Goal: Navigation & Orientation: Find specific page/section

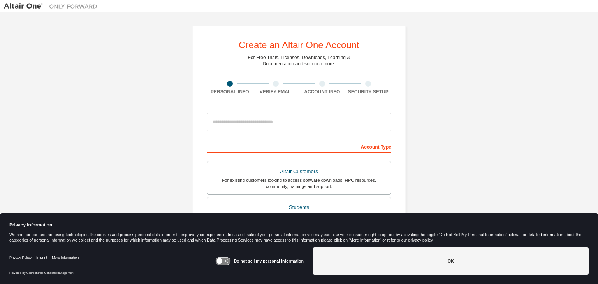
click at [269, 116] on input "email" at bounding box center [299, 122] width 185 height 19
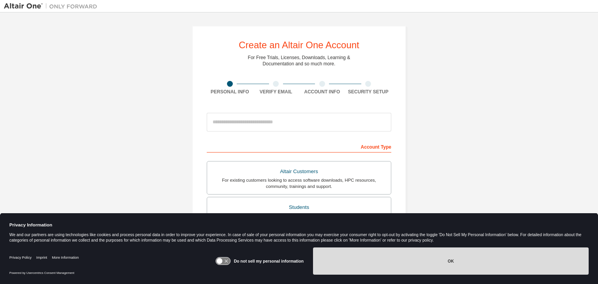
click at [367, 257] on button "OK" at bounding box center [451, 261] width 276 height 27
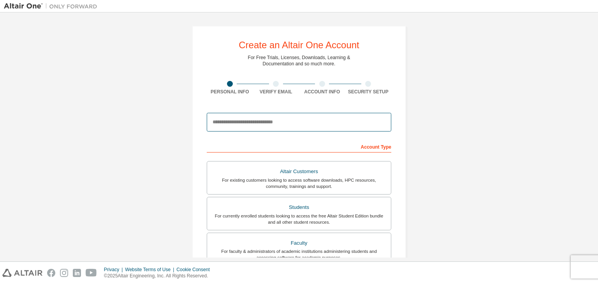
click at [250, 128] on input "email" at bounding box center [299, 122] width 185 height 19
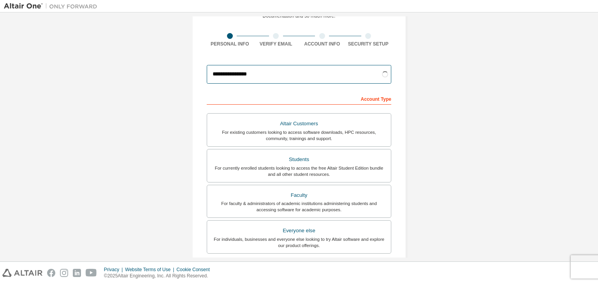
scroll to position [53, 0]
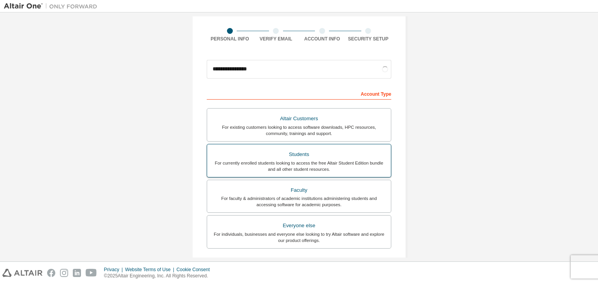
click at [301, 162] on div "For currently enrolled students looking to access the free Altair Student Editi…" at bounding box center [299, 166] width 174 height 12
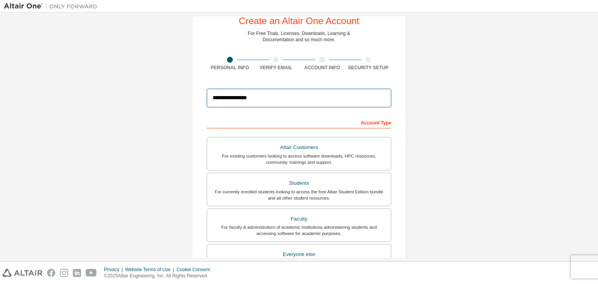
click at [336, 98] on input "**********" at bounding box center [299, 98] width 185 height 19
type input "**********"
click at [367, 111] on form "**********" at bounding box center [299, 237] width 185 height 305
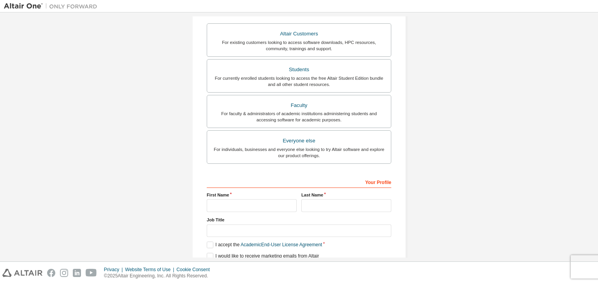
scroll to position [151, 0]
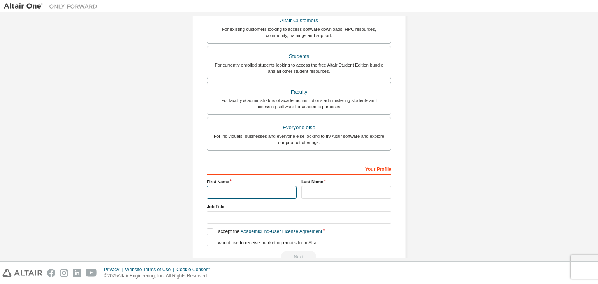
click at [265, 191] on input "text" at bounding box center [252, 192] width 90 height 13
type input "******"
type input "*******"
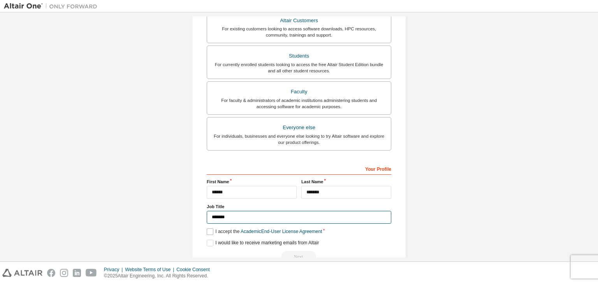
type input "*******"
click at [209, 229] on label "I accept the Academic End-User License Agreement" at bounding box center [264, 232] width 115 height 7
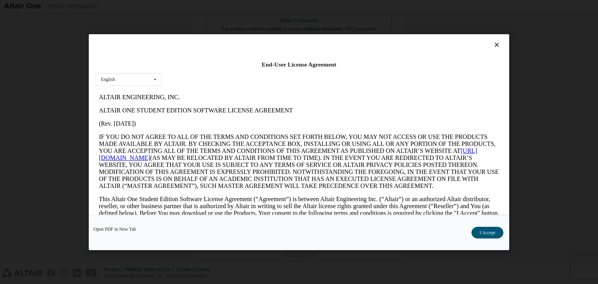
scroll to position [0, 0]
click at [486, 230] on button "I Accept" at bounding box center [487, 233] width 32 height 12
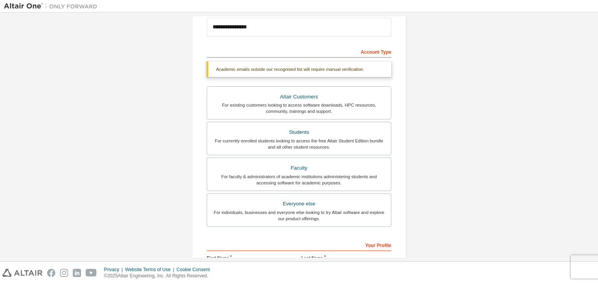
scroll to position [190, 0]
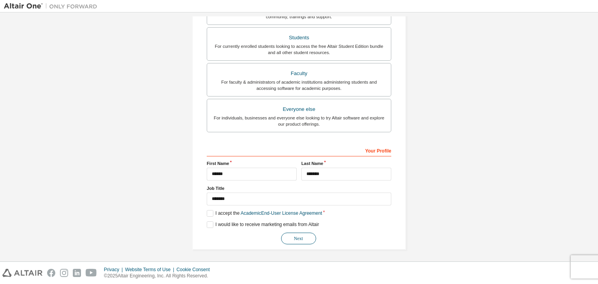
click at [292, 237] on button "Next" at bounding box center [298, 239] width 35 height 12
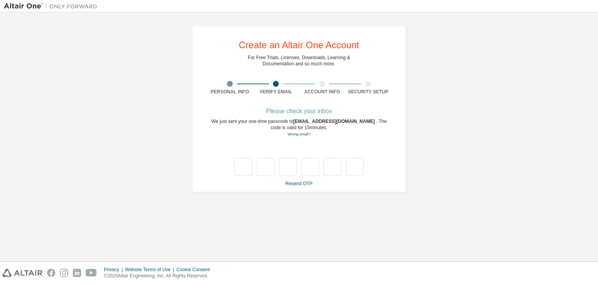
scroll to position [0, 0]
type input "*"
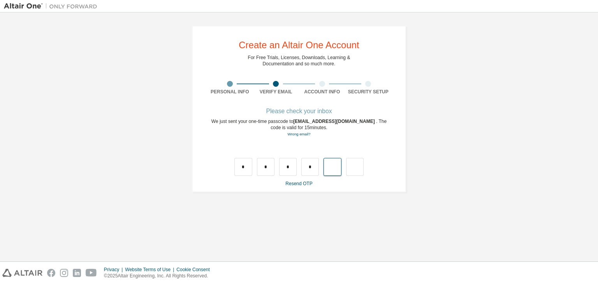
type input "*"
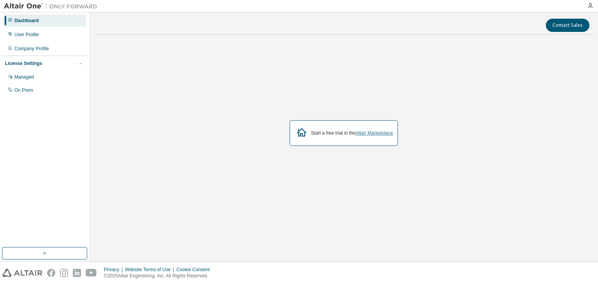
click at [375, 133] on link "Altair Marketplace" at bounding box center [373, 132] width 37 height 5
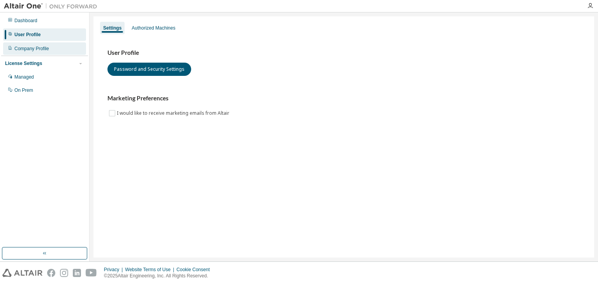
click at [74, 49] on div "Company Profile" at bounding box center [44, 48] width 83 height 12
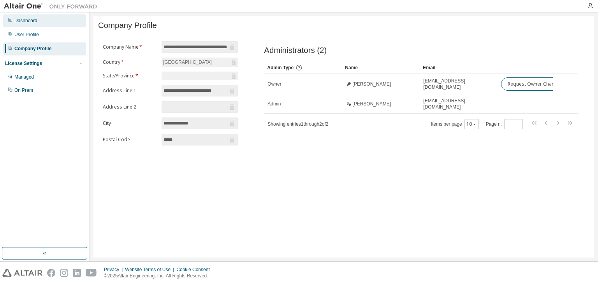
click at [31, 23] on div "Dashboard" at bounding box center [25, 21] width 23 height 6
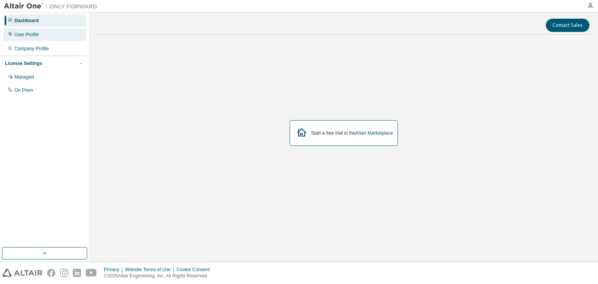
click at [32, 40] on div "User Profile" at bounding box center [44, 34] width 83 height 12
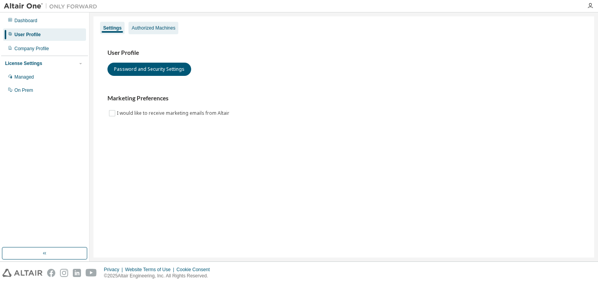
click at [159, 25] on div "Authorized Machines" at bounding box center [154, 28] width 44 height 6
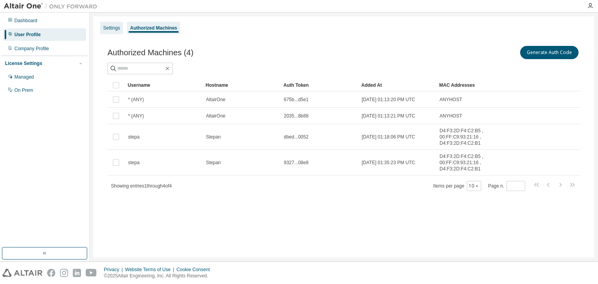
click at [116, 33] on div "Settings" at bounding box center [111, 28] width 23 height 12
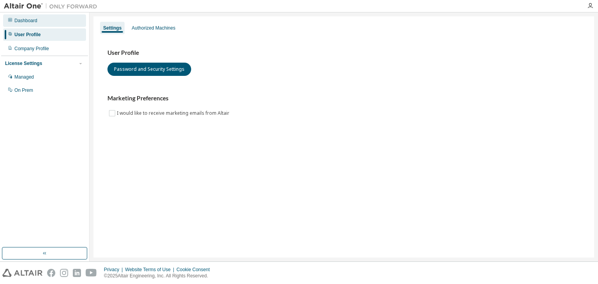
click at [34, 21] on div "Dashboard" at bounding box center [25, 21] width 23 height 6
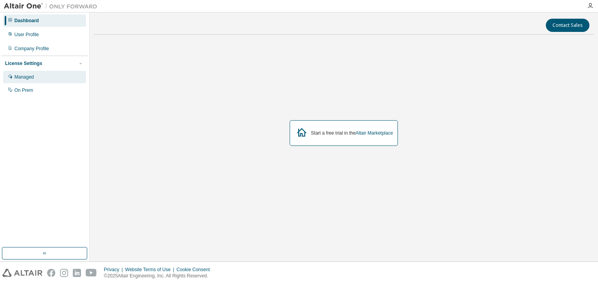
click at [25, 79] on div "Managed" at bounding box center [23, 77] width 19 height 6
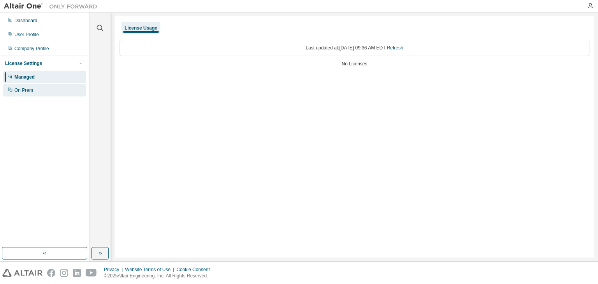
click at [28, 87] on div "On Prem" at bounding box center [44, 90] width 83 height 12
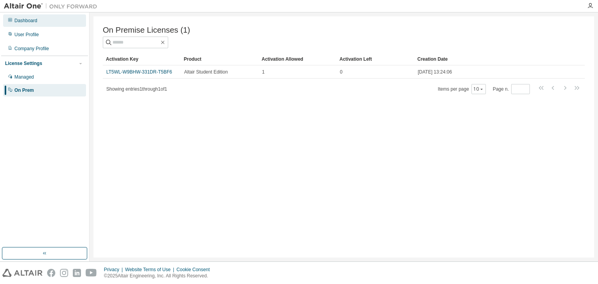
click at [31, 18] on div "Dashboard" at bounding box center [25, 21] width 23 height 6
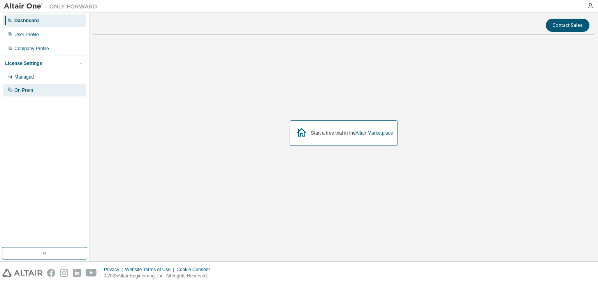
click at [25, 94] on div "On Prem" at bounding box center [44, 90] width 83 height 12
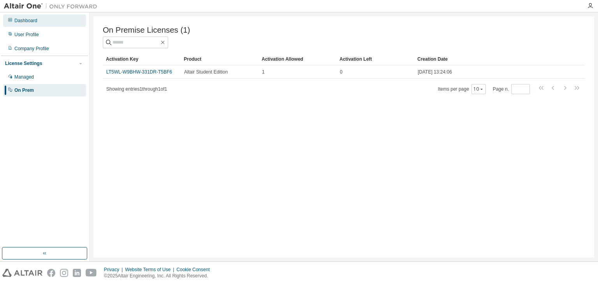
click at [40, 18] on div "Dashboard" at bounding box center [44, 20] width 83 height 12
